Goal: Use online tool/utility: Utilize a website feature to perform a specific function

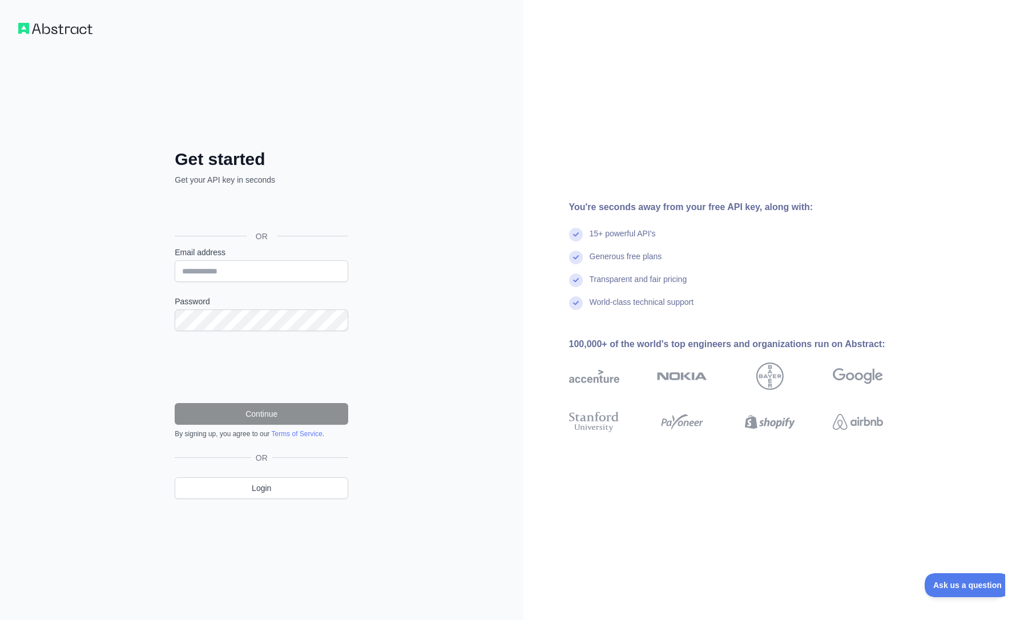
click at [283, 207] on div "Σύνδεση μέσω Google. Ανοίγει σε νέα καρτέλα" at bounding box center [260, 210] width 171 height 25
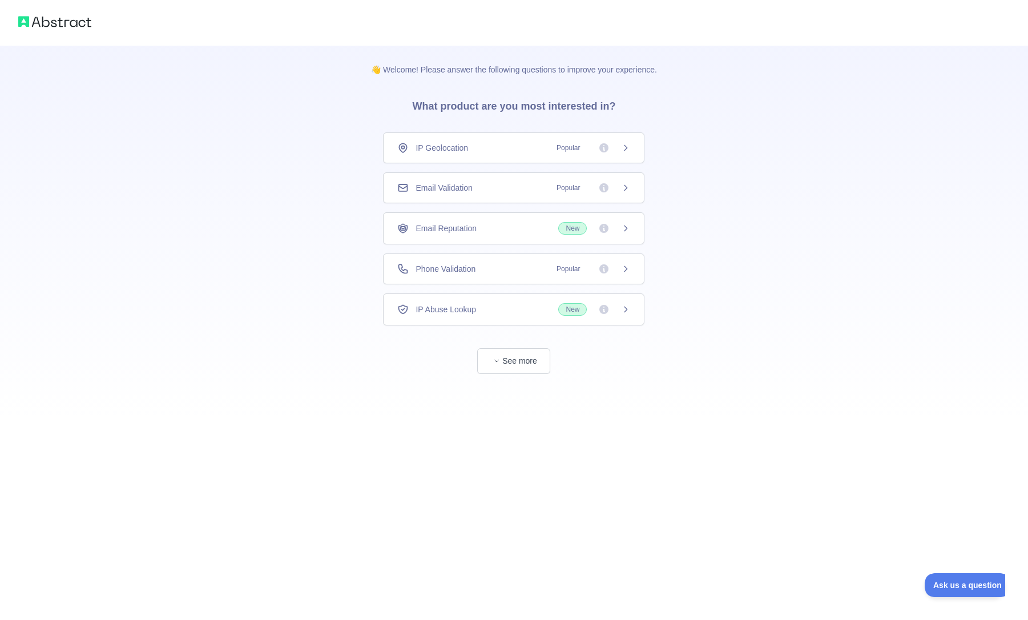
click at [625, 150] on icon at bounding box center [625, 147] width 3 height 5
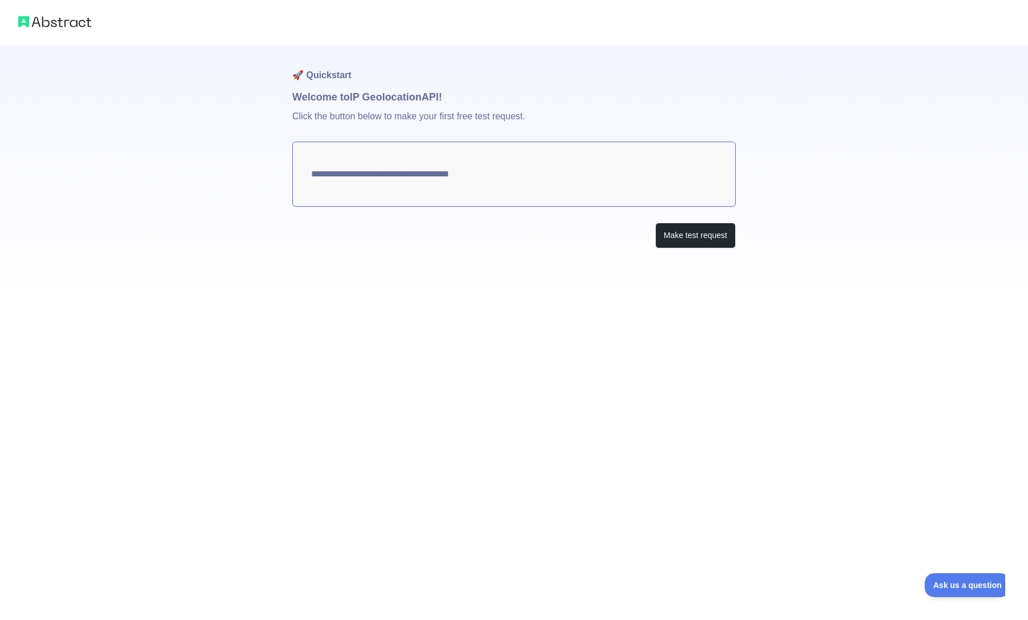
type textarea "**********"
click at [679, 234] on button "Make test request" at bounding box center [695, 236] width 80 height 26
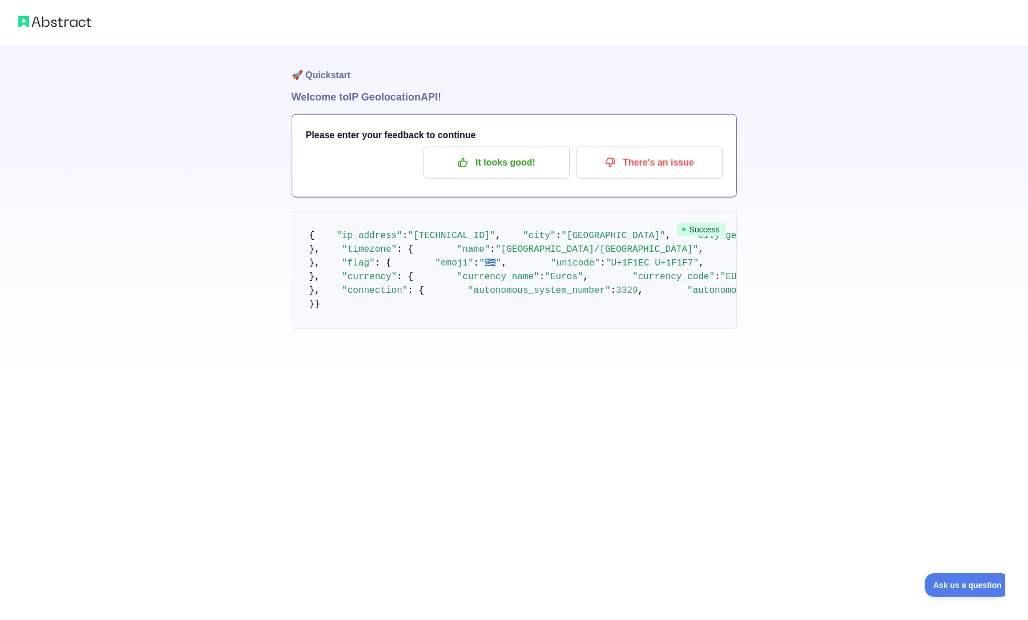
scroll to position [289, 0]
drag, startPoint x: 589, startPoint y: 567, endPoint x: 666, endPoint y: 564, distance: 77.6
click at [666, 329] on pre "{ "ip_address" : "[TECHNICAL_ID]" , "city" : "[GEOGRAPHIC_DATA]" , "city_geonam…" at bounding box center [514, 270] width 445 height 118
click at [600, 374] on div "🚀 Quickstart Welcome to IP Geolocation API! Please enter your feedback to conti…" at bounding box center [514, 210] width 445 height 329
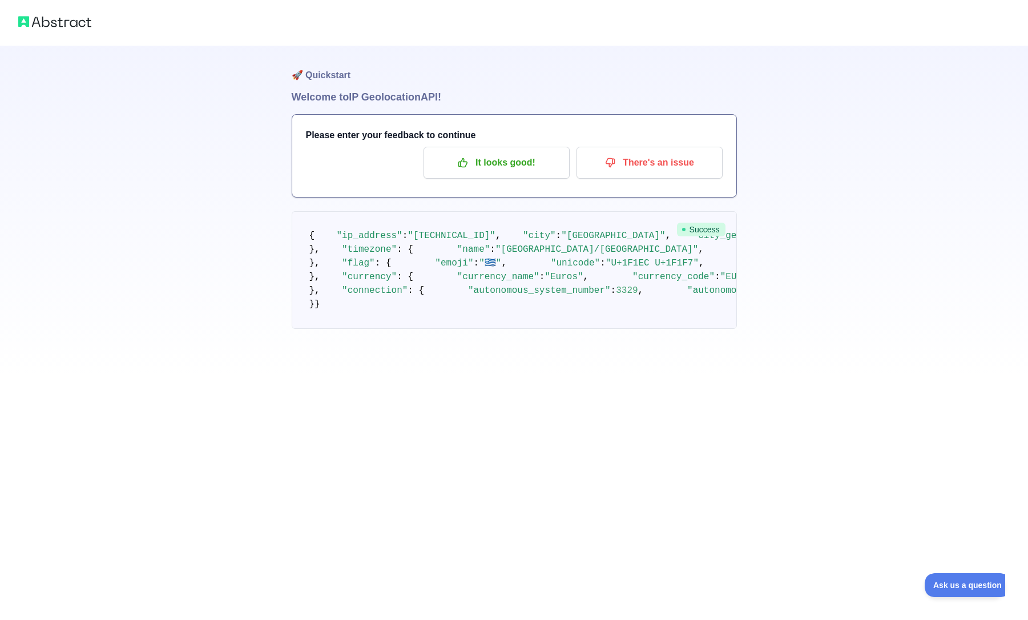
drag, startPoint x: 403, startPoint y: 416, endPoint x: 440, endPoint y: 412, distance: 36.7
copy code "23.7353"
drag, startPoint x: 398, startPoint y: 424, endPoint x: 436, endPoint y: 424, distance: 38.2
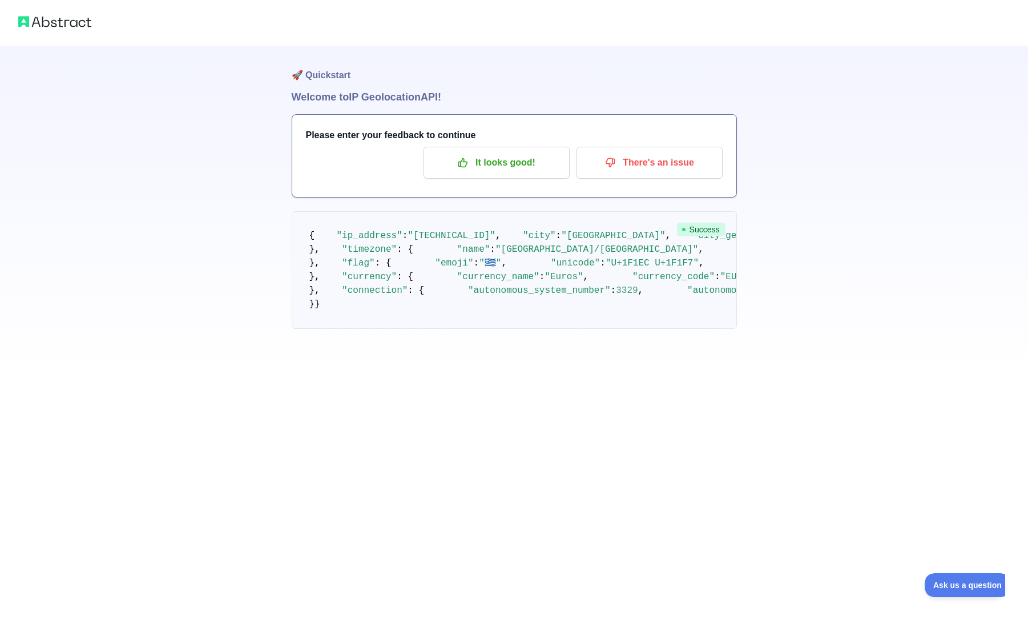
copy span "37.9842"
click at [576, 329] on pre "{ "ip_address" : "[TECHNICAL_ID]" , "city" : "[GEOGRAPHIC_DATA]" , "city_geonam…" at bounding box center [514, 270] width 445 height 118
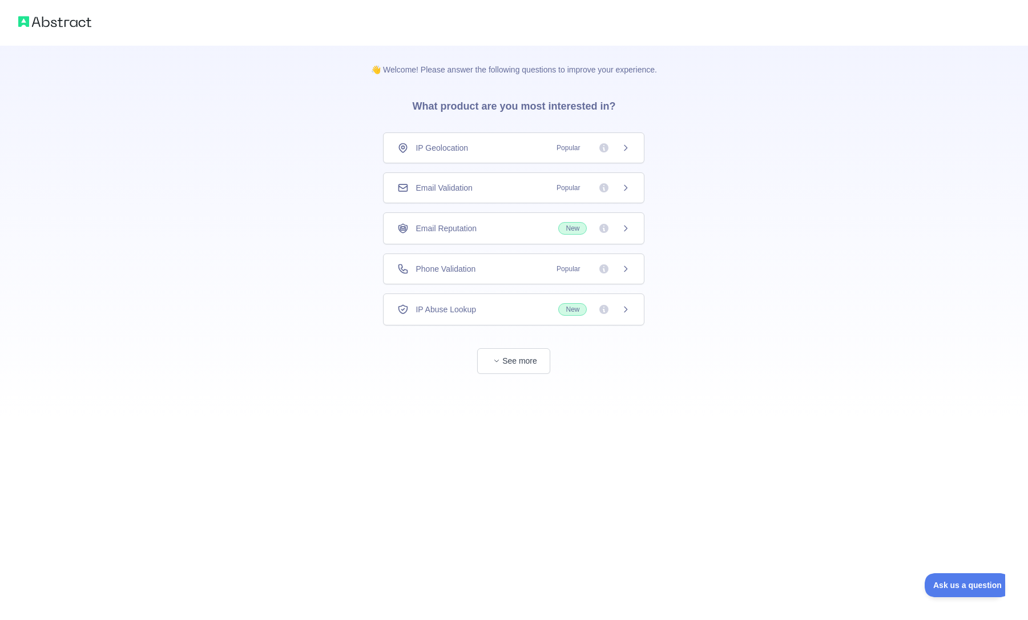
click at [520, 375] on div "👋 Welcome! Please answer the following questions to improve your experience. Wh…" at bounding box center [514, 233] width 322 height 374
click at [517, 361] on button "See more" at bounding box center [513, 361] width 73 height 26
click at [594, 144] on span "Popular" at bounding box center [589, 147] width 80 height 11
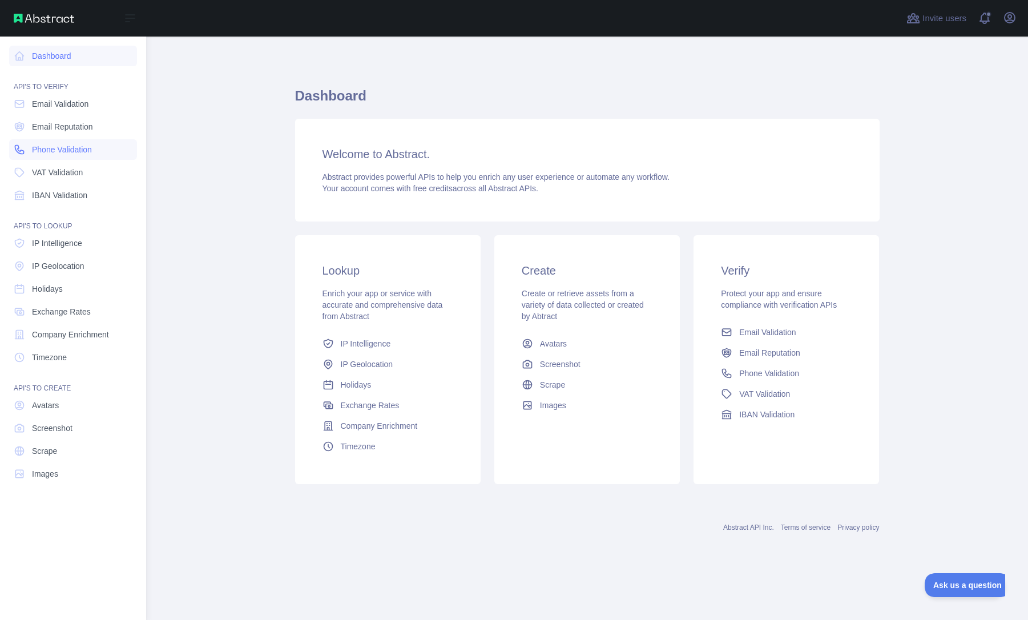
click at [46, 156] on link "Phone Validation" at bounding box center [73, 149] width 128 height 21
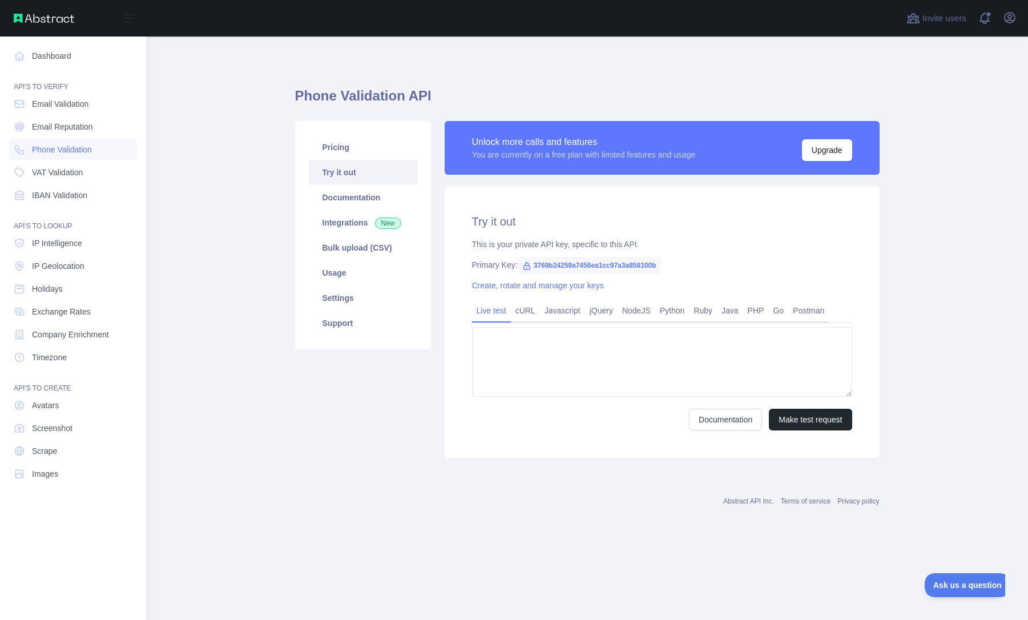
type textarea "**********"
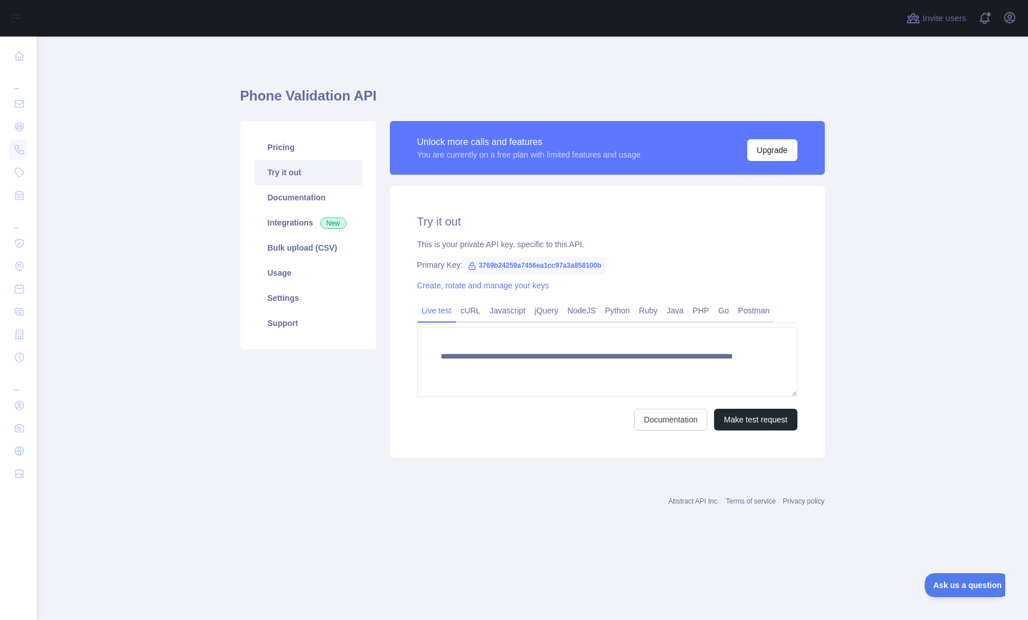
click at [512, 261] on span "3769b24259a7456ea1cc97a3a858100b" at bounding box center [534, 265] width 143 height 17
click at [511, 262] on span "3769b24259a7456ea1cc97a3a858100b" at bounding box center [534, 265] width 143 height 17
copy span "3769b24259a7456ea1cc97a3a858100b"
click at [468, 264] on icon at bounding box center [471, 265] width 9 height 9
click at [471, 265] on icon at bounding box center [471, 265] width 6 height 7
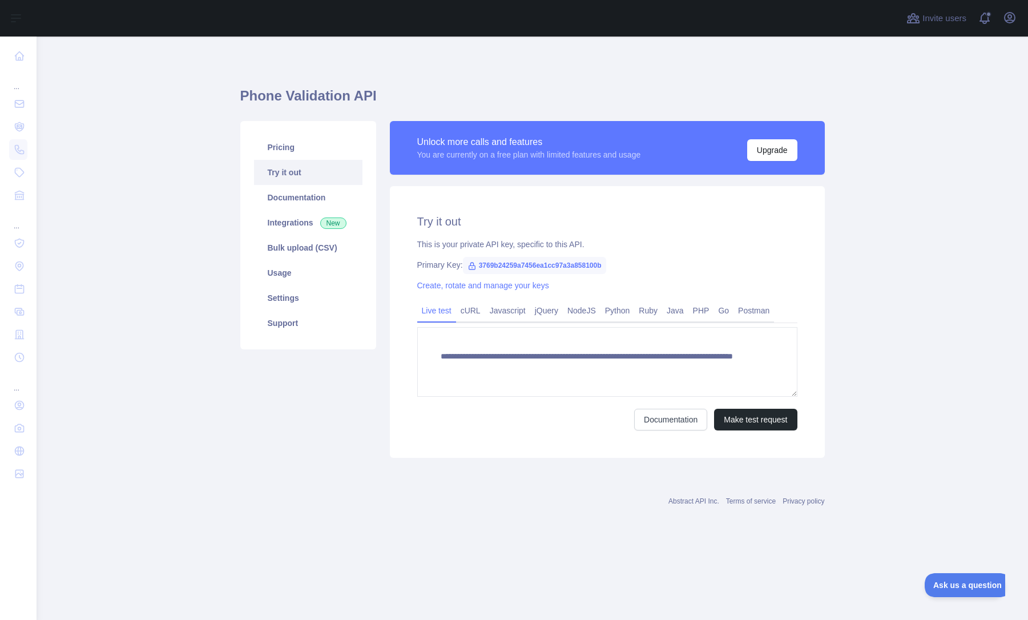
click at [468, 265] on icon at bounding box center [471, 265] width 9 height 9
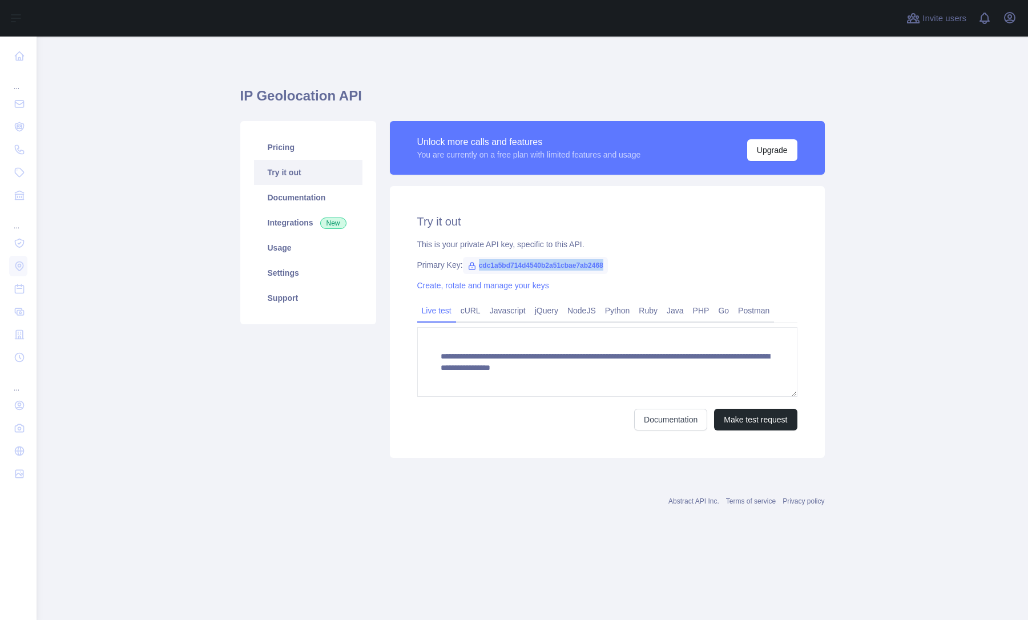
click at [550, 262] on span "cdc1a5bd714d4540b2a51cbae7ab2468" at bounding box center [535, 265] width 145 height 17
copy span "cdc1a5bd714d4540b2a51cbae7ab2468"
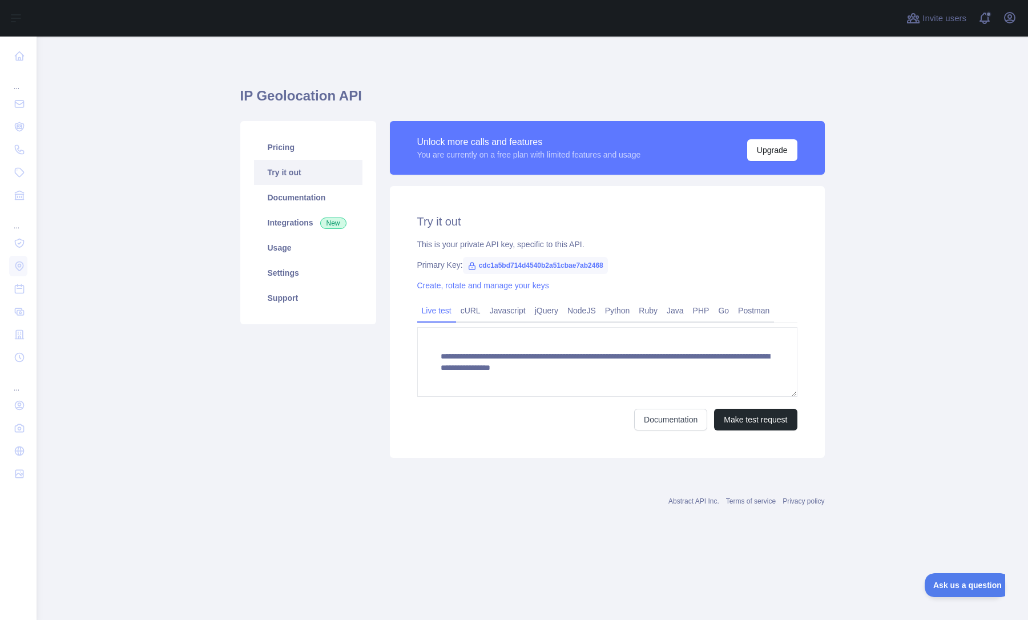
click at [706, 258] on div "**********" at bounding box center [607, 322] width 435 height 272
